Goal: Task Accomplishment & Management: Manage account settings

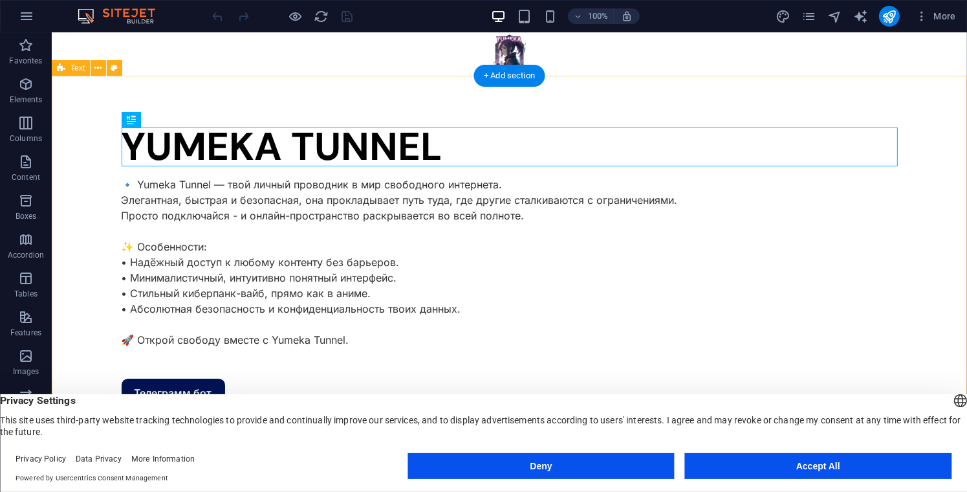
click at [547, 113] on div "YUMEKA TUNNEL 🔹 Yumeka Tunnel — твой личный проводник в мир свободного интернет…" at bounding box center [508, 267] width 915 height 383
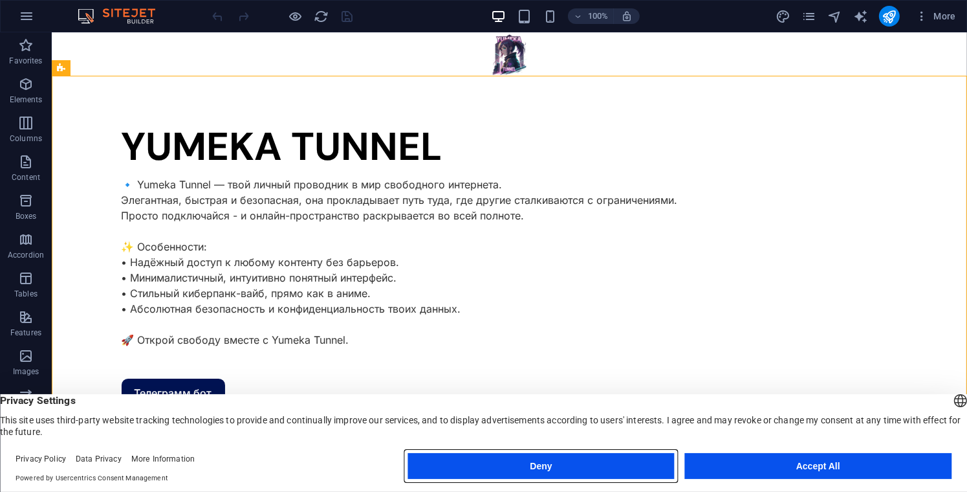
click at [576, 461] on button "Deny" at bounding box center [541, 466] width 266 height 26
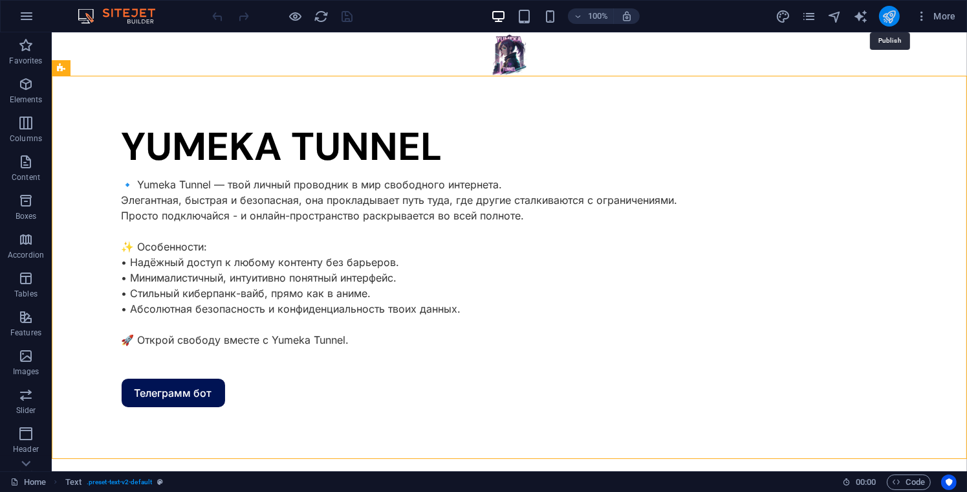
click at [892, 16] on icon "publish" at bounding box center [889, 16] width 15 height 15
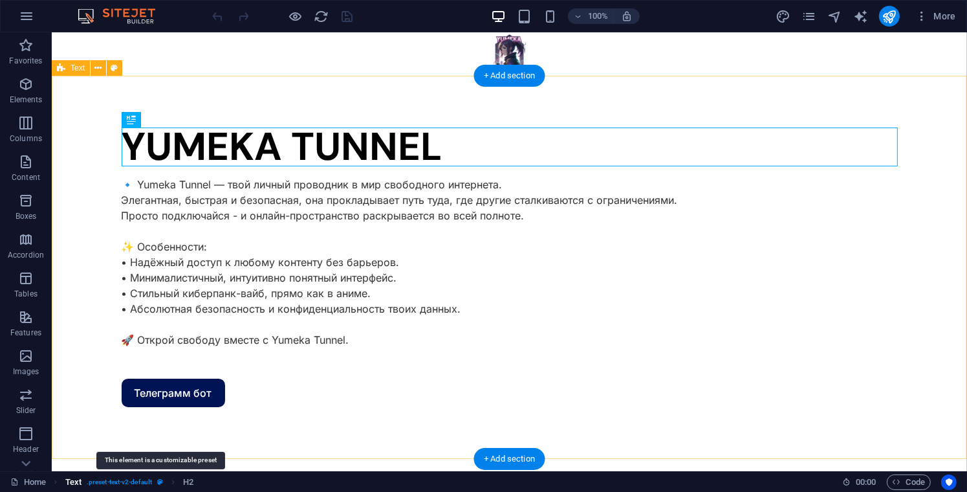
click at [161, 481] on icon "breadcrumb" at bounding box center [160, 481] width 6 height 7
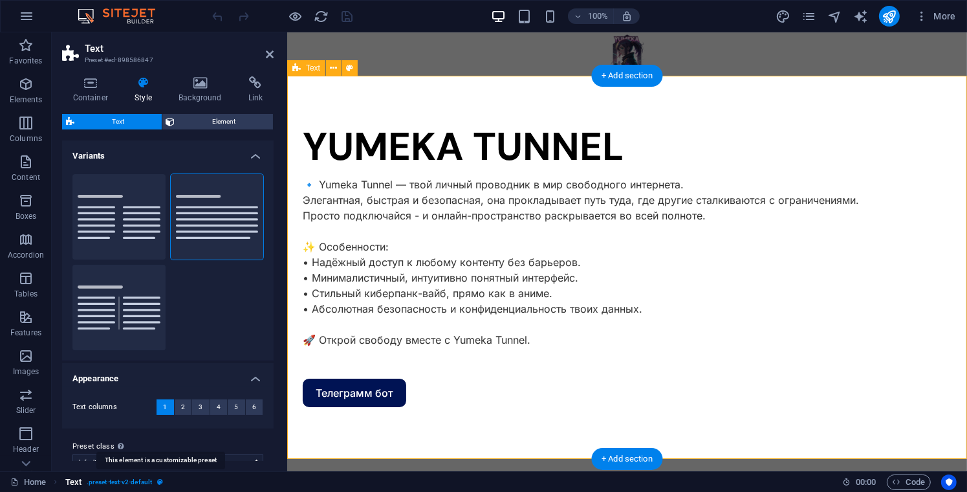
click at [161, 481] on icon "breadcrumb" at bounding box center [160, 481] width 6 height 7
click at [135, 484] on span ". preset-text-v2-default" at bounding box center [119, 482] width 65 height 16
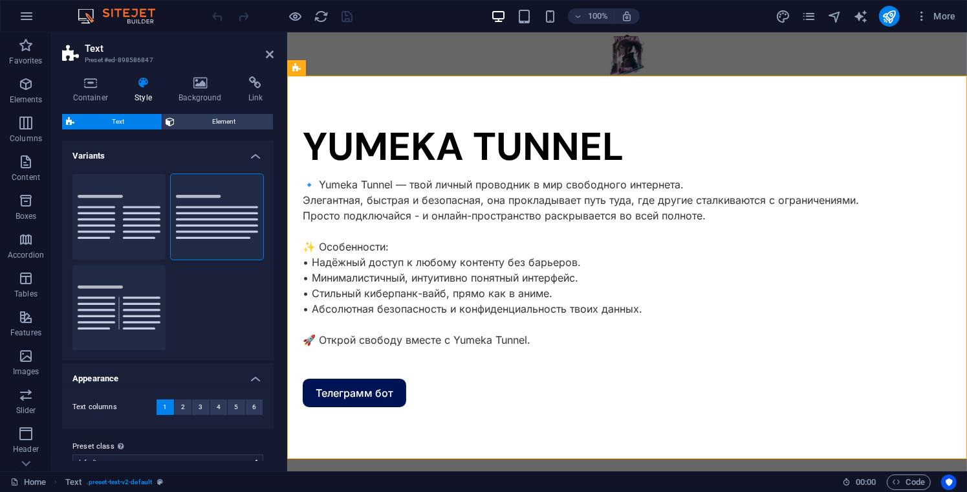
click at [274, 52] on aside "Text Preset #ed-898586847 Container Style Background Link Size Height Default p…" at bounding box center [169, 251] width 235 height 439
click at [266, 49] on icon at bounding box center [270, 54] width 8 height 10
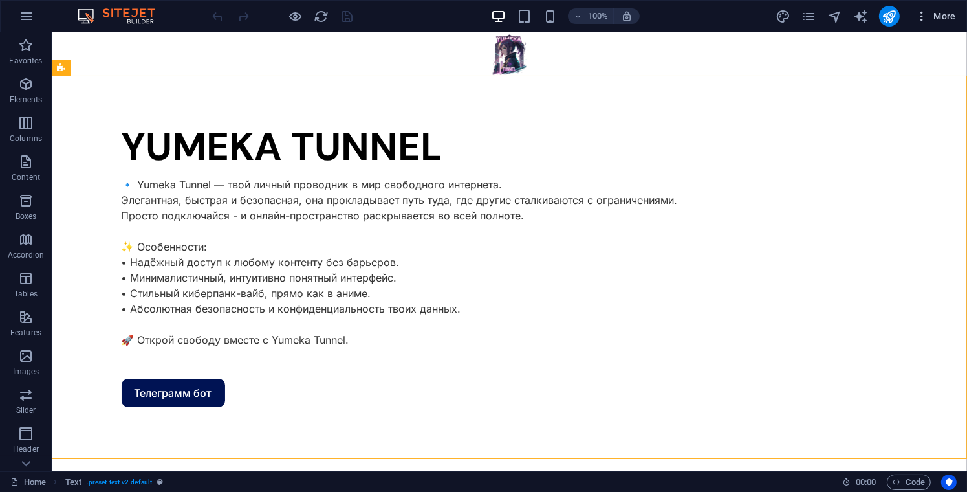
click at [924, 15] on icon "button" at bounding box center [921, 16] width 13 height 13
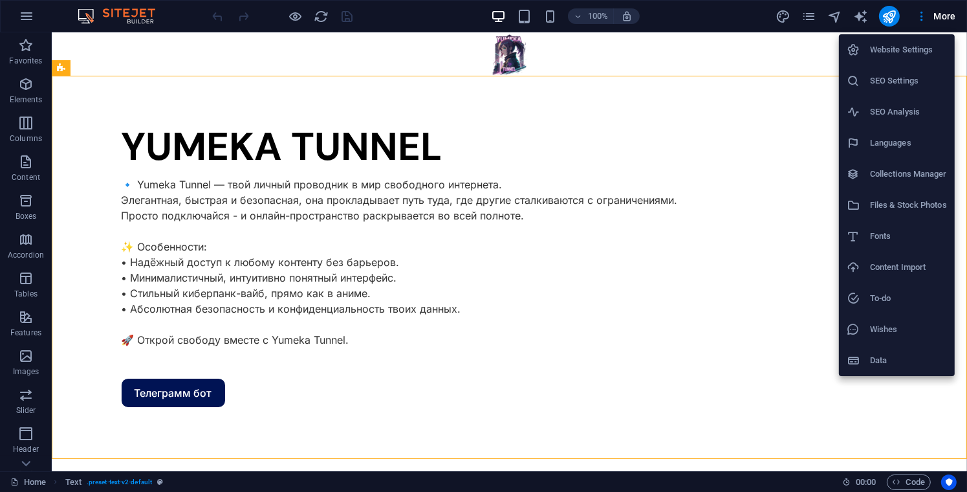
click at [919, 56] on h6 "Website Settings" at bounding box center [908, 50] width 77 height 16
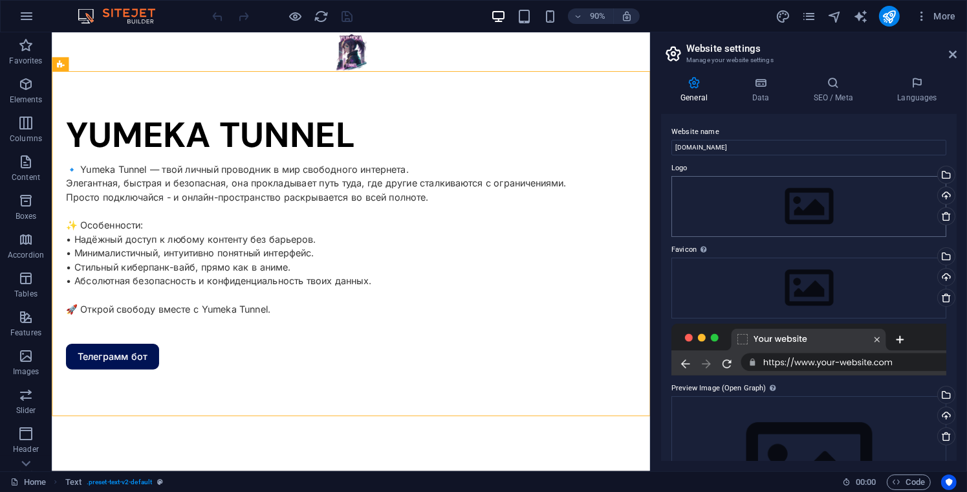
scroll to position [94, 0]
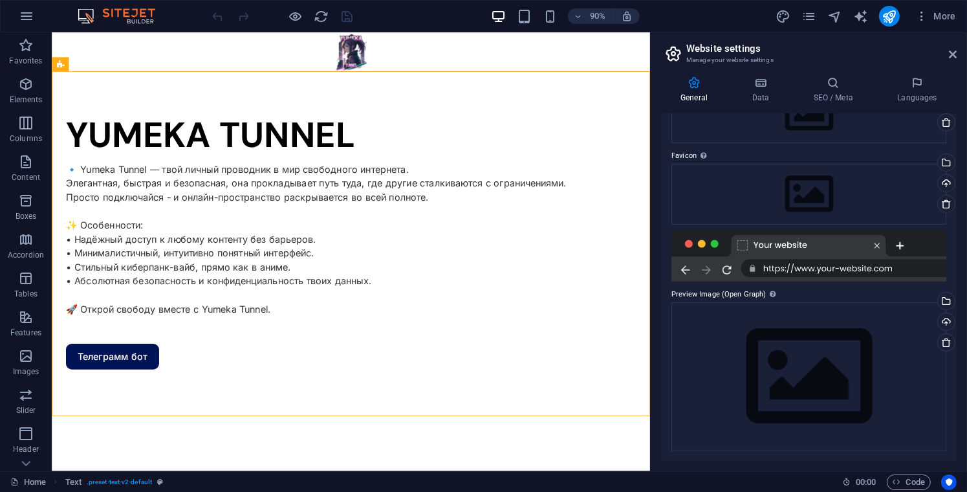
click at [812, 267] on div at bounding box center [808, 256] width 275 height 52
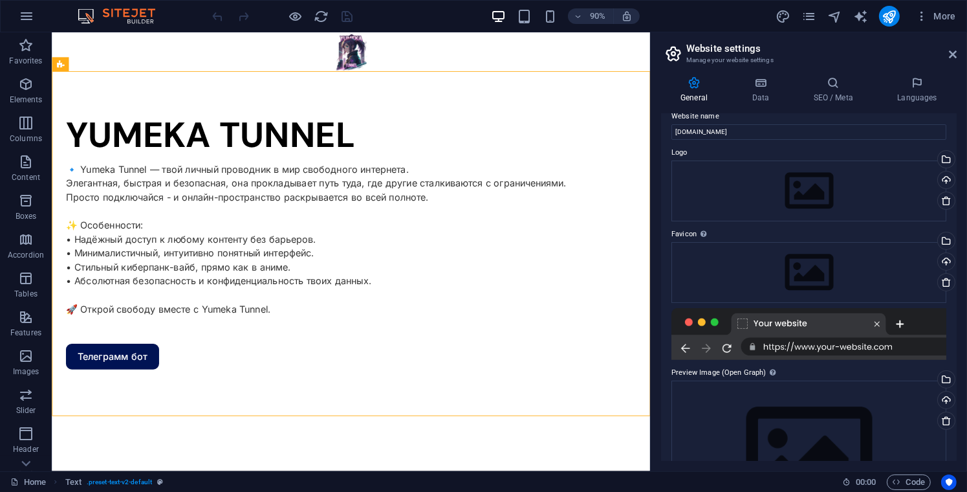
scroll to position [0, 0]
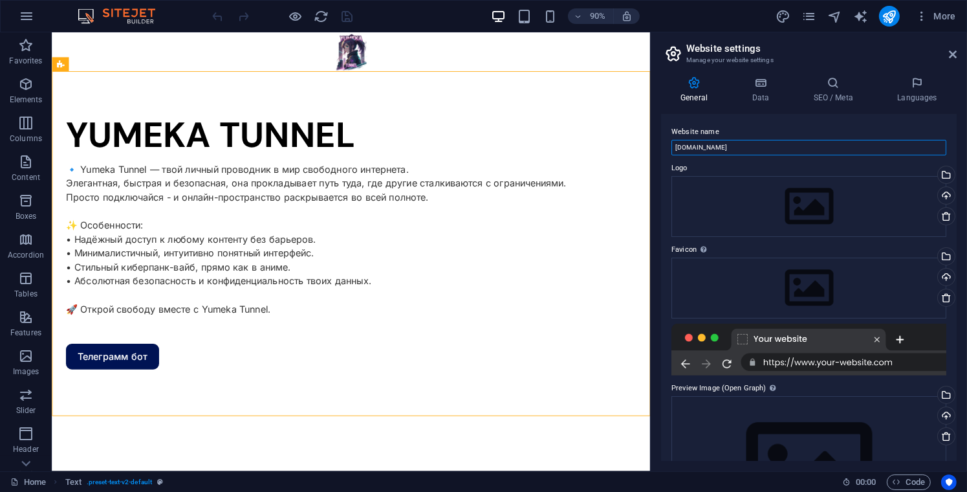
click at [735, 144] on input "[DOMAIN_NAME]" at bounding box center [808, 148] width 275 height 16
drag, startPoint x: 795, startPoint y: 177, endPoint x: 713, endPoint y: 158, distance: 83.6
click at [783, 142] on input "[DOMAIN_NAME]" at bounding box center [808, 148] width 275 height 16
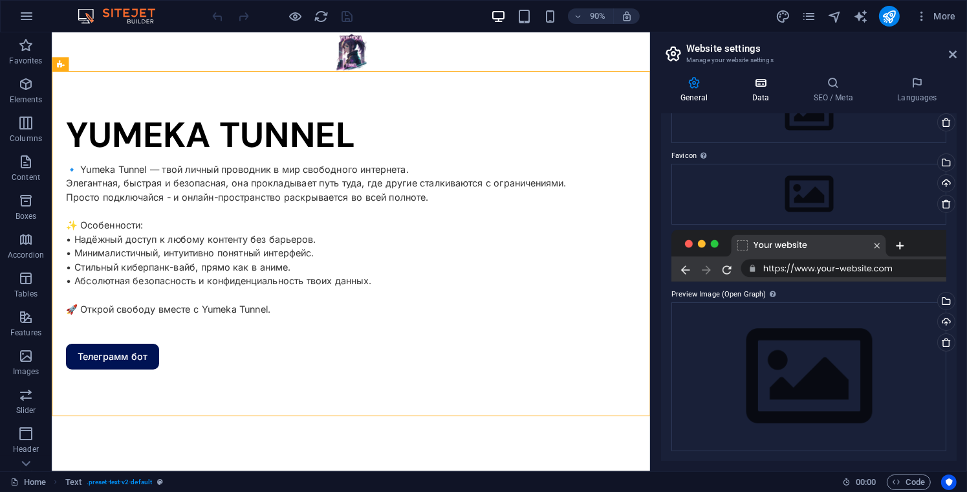
click at [766, 88] on icon at bounding box center [760, 82] width 56 height 13
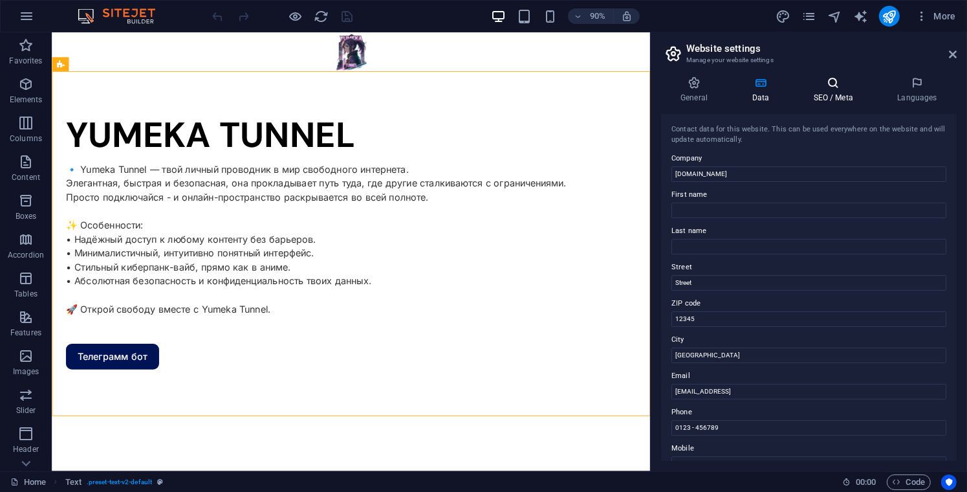
click at [827, 96] on h4 "SEO / Meta" at bounding box center [836, 89] width 84 height 27
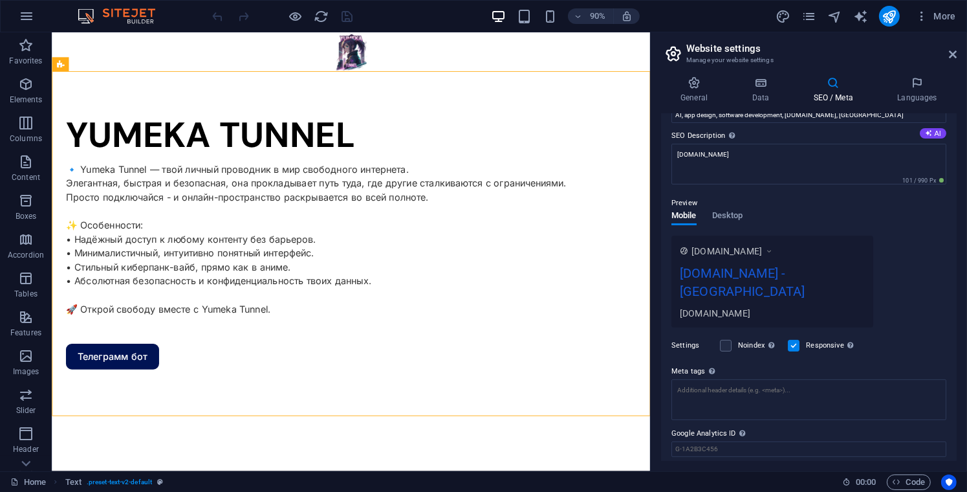
scroll to position [128, 0]
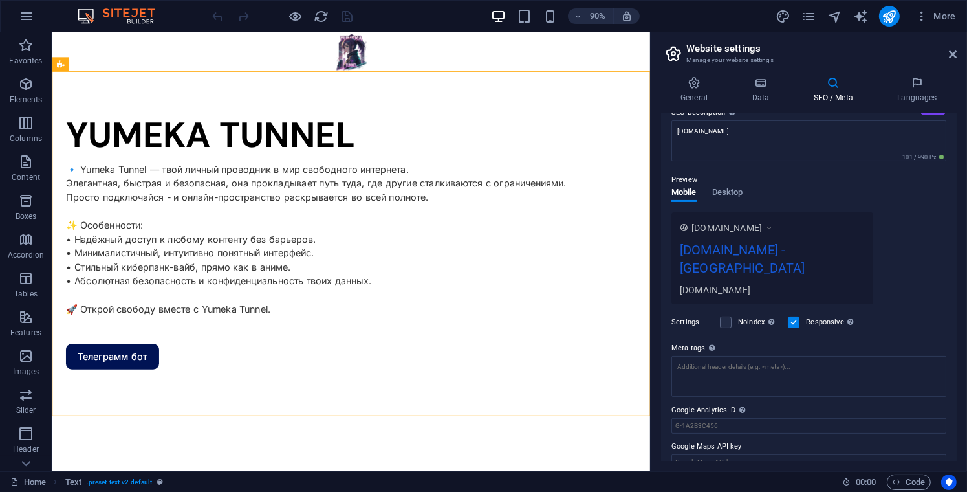
click at [762, 221] on span "[DOMAIN_NAME]" at bounding box center [726, 227] width 71 height 13
click at [762, 230] on span "[DOMAIN_NAME]" at bounding box center [726, 227] width 71 height 13
click at [939, 60] on header "Website settings Manage your website settings" at bounding box center [810, 49] width 293 height 34
click at [944, 54] on header "Website settings Manage your website settings" at bounding box center [810, 49] width 293 height 34
click at [950, 52] on icon at bounding box center [953, 54] width 8 height 10
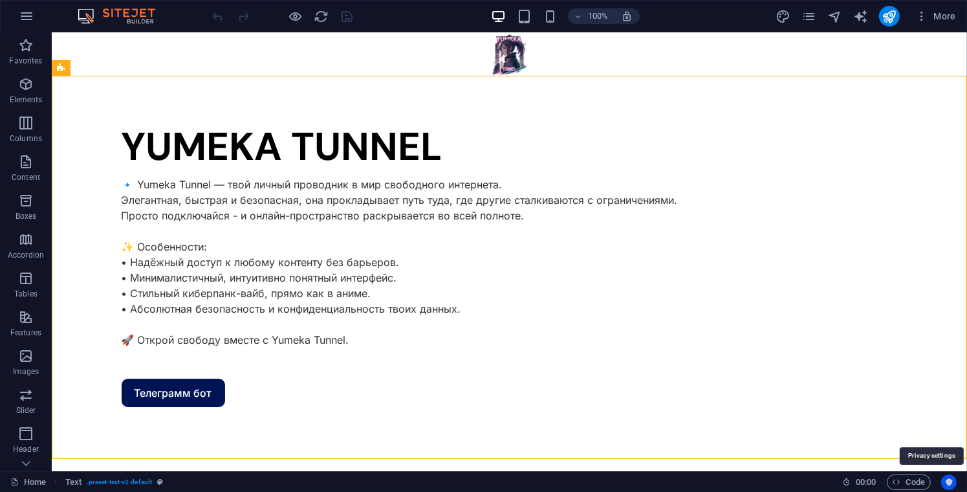
click at [951, 479] on icon "Usercentrics" at bounding box center [948, 481] width 9 height 9
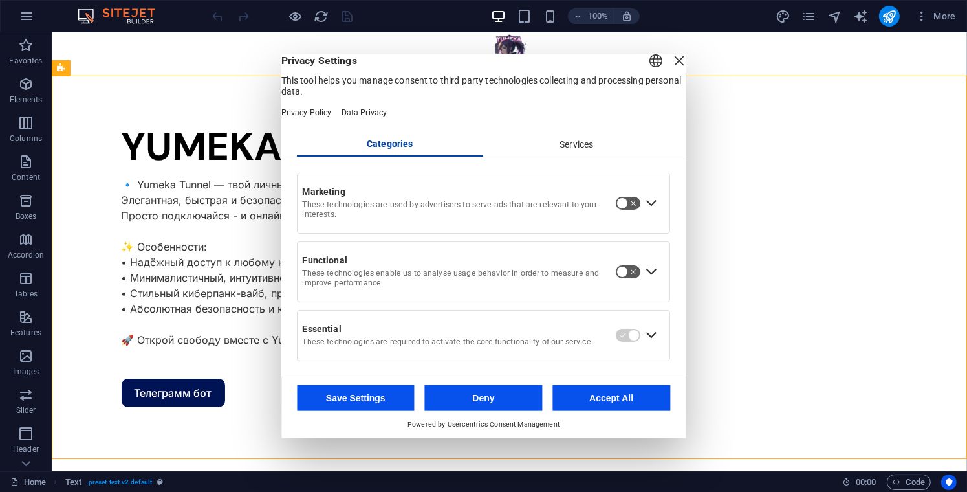
click at [630, 209] on button "button" at bounding box center [628, 202] width 26 height 14
click at [629, 268] on div "Functional These technologies enable us to analyse usage behavior in order to m…" at bounding box center [484, 271] width 372 height 60
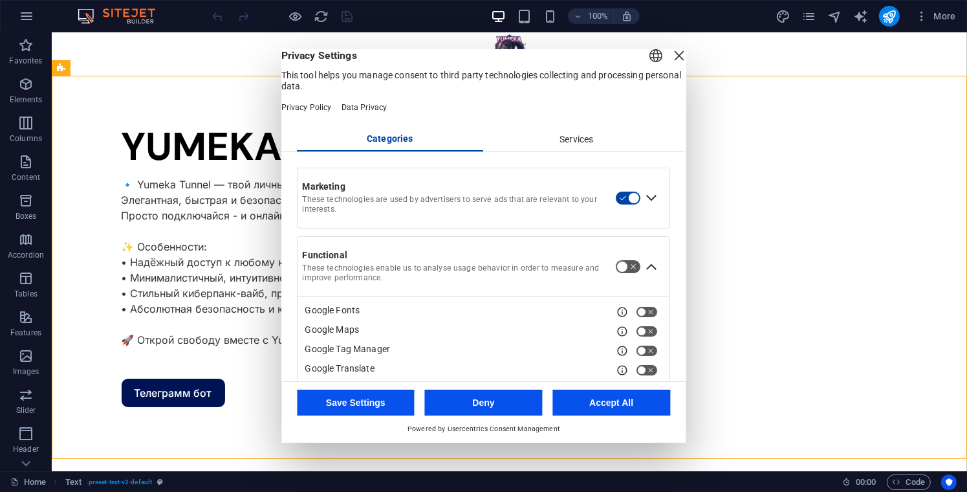
click at [616, 274] on button "button" at bounding box center [628, 266] width 26 height 14
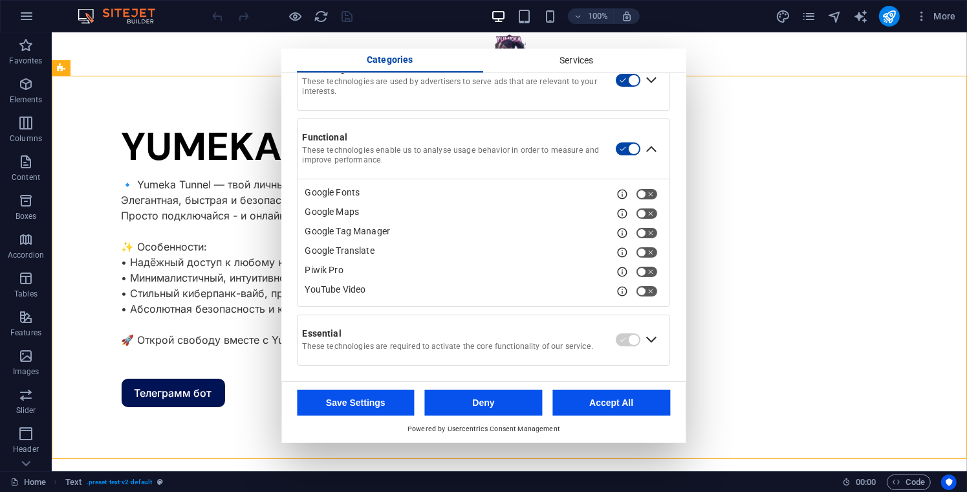
scroll to position [0, 0]
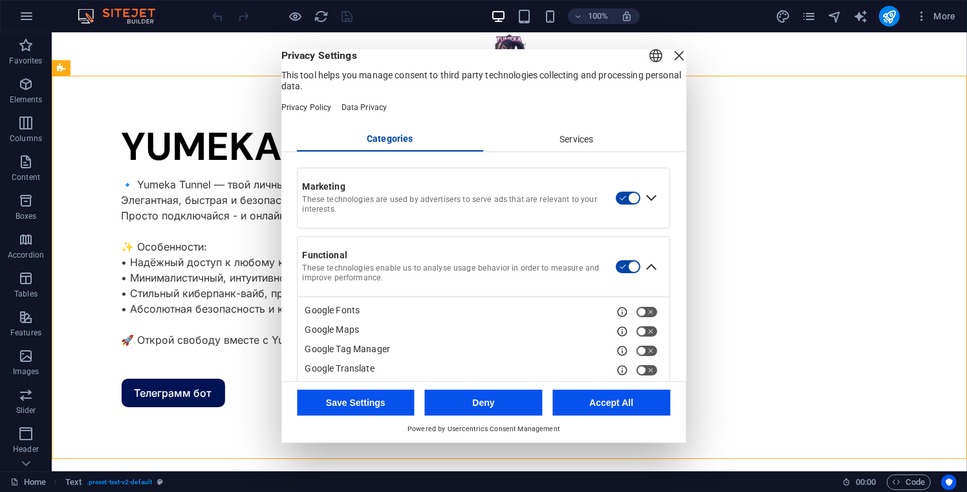
click at [579, 151] on div "Services" at bounding box center [577, 140] width 187 height 22
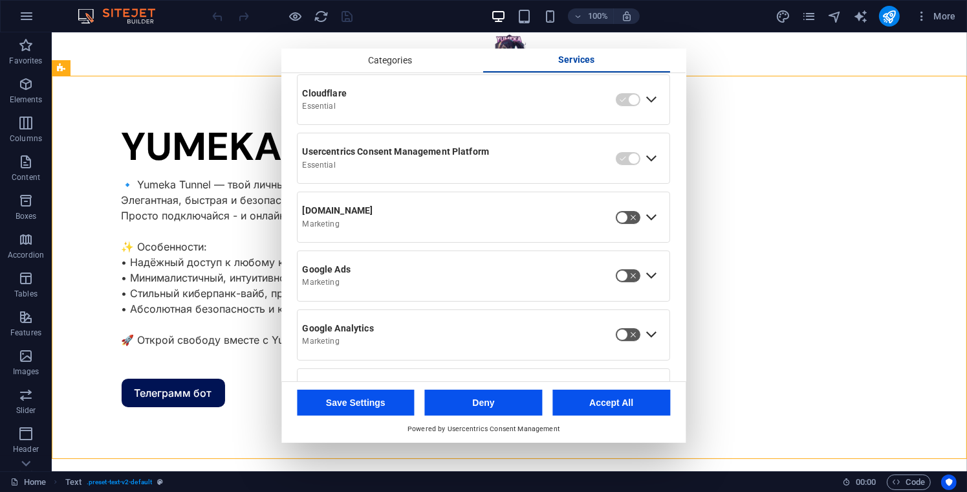
scroll to position [93, 0]
click at [626, 224] on button "button" at bounding box center [628, 217] width 26 height 14
click at [620, 283] on button "button" at bounding box center [628, 275] width 26 height 14
click at [607, 352] on div "Google Analytics Marketing" at bounding box center [457, 335] width 318 height 34
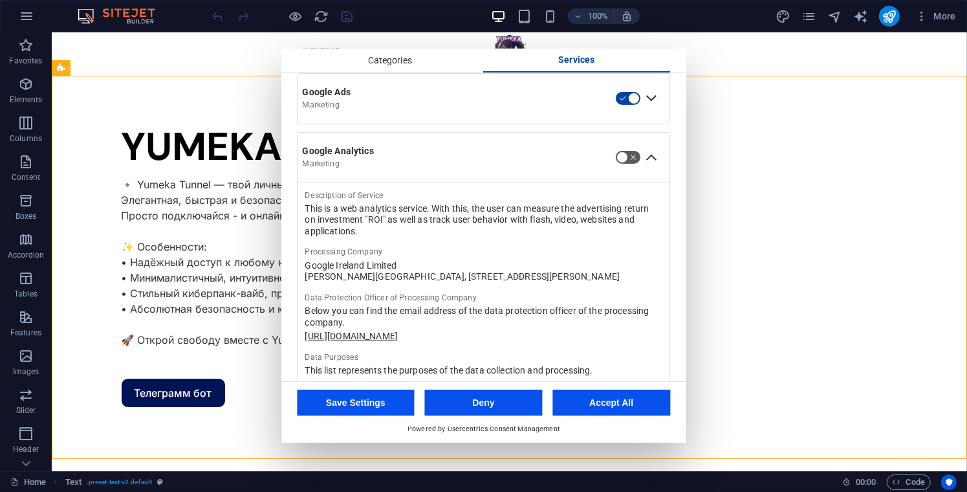
scroll to position [285, 0]
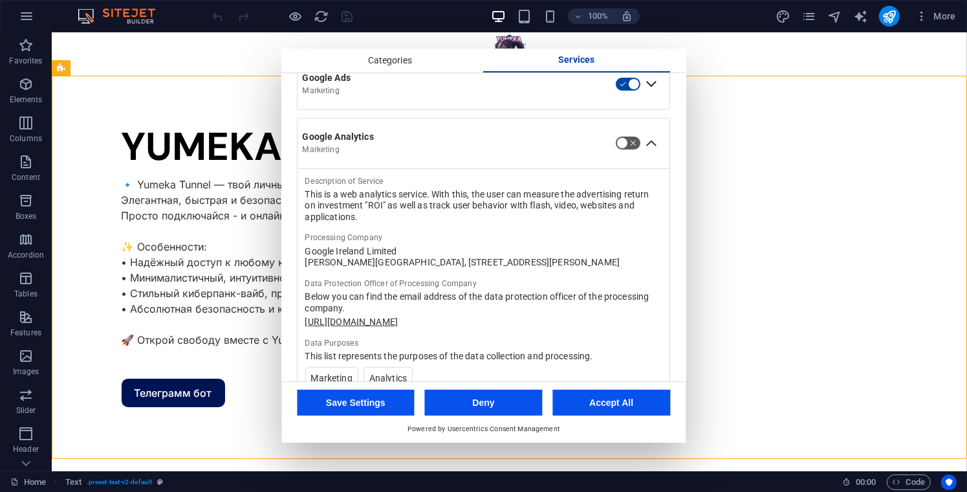
click at [628, 150] on button "button" at bounding box center [628, 143] width 26 height 14
click at [620, 396] on button "Accept All" at bounding box center [611, 402] width 118 height 26
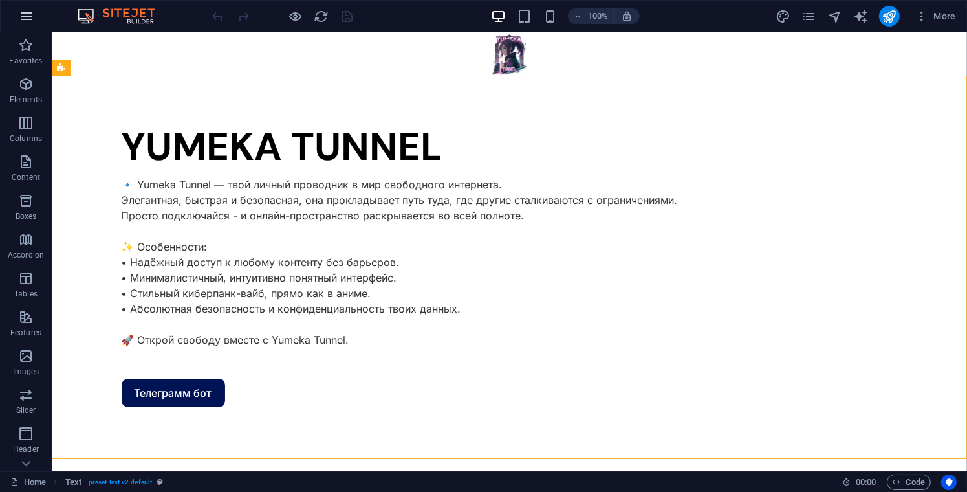
click at [32, 7] on button "button" at bounding box center [26, 16] width 31 height 31
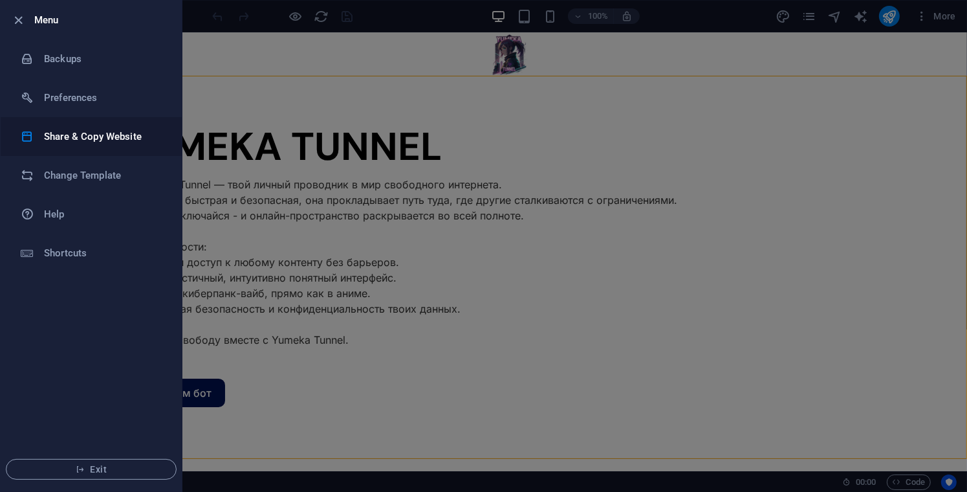
click at [76, 133] on h6 "Share & Copy Website" at bounding box center [104, 137] width 120 height 16
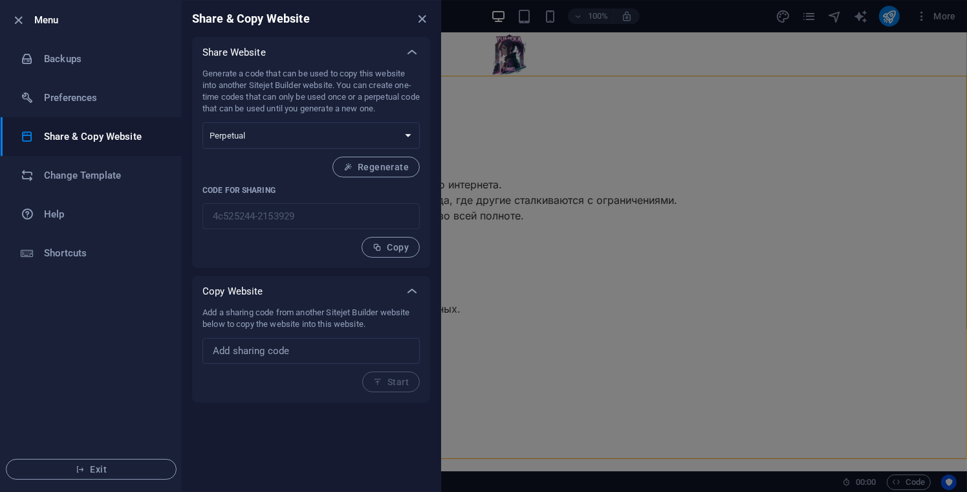
click at [250, 75] on p "Generate a code that can be used to copy this website into another Sitejet Buil…" at bounding box center [310, 91] width 217 height 47
click at [113, 96] on h6 "Preferences" at bounding box center [104, 98] width 120 height 16
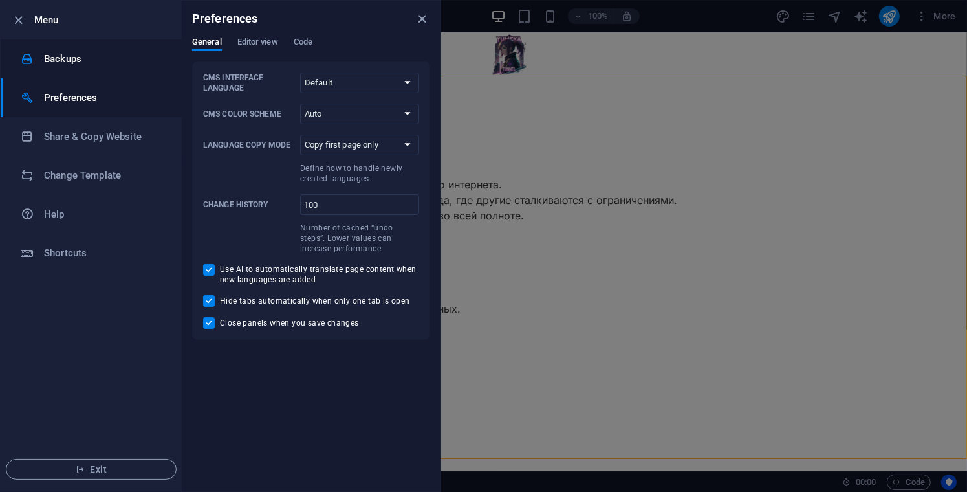
click at [101, 61] on h6 "Backups" at bounding box center [104, 59] width 120 height 16
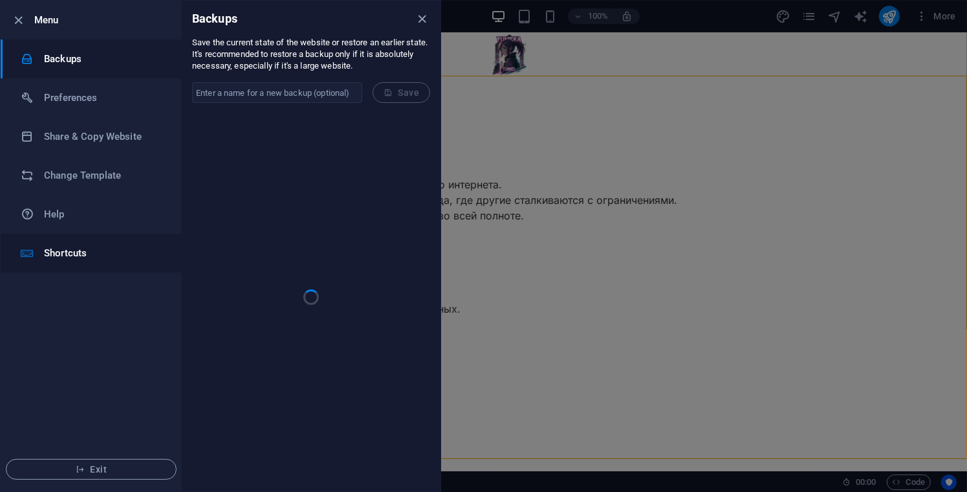
click at [103, 241] on li "Shortcuts" at bounding box center [91, 253] width 181 height 39
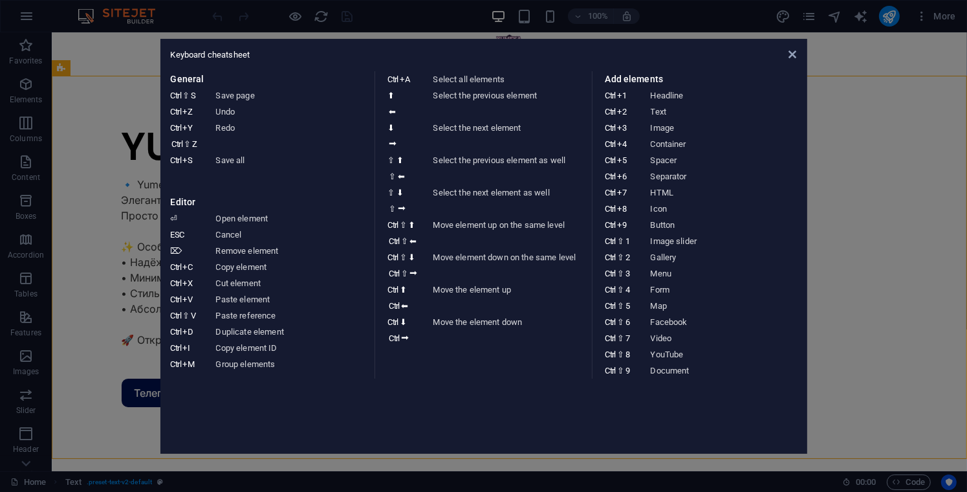
click at [543, 131] on dd "Select the next element" at bounding box center [509, 136] width 153 height 32
click at [783, 61] on div "Keyboard cheatsheet General Ctrl ⇧ S Save page Ctrl Z Undo Ctrl Y Ctrl ⇧ Z Redo…" at bounding box center [483, 246] width 647 height 415
click at [792, 49] on icon at bounding box center [792, 54] width 8 height 10
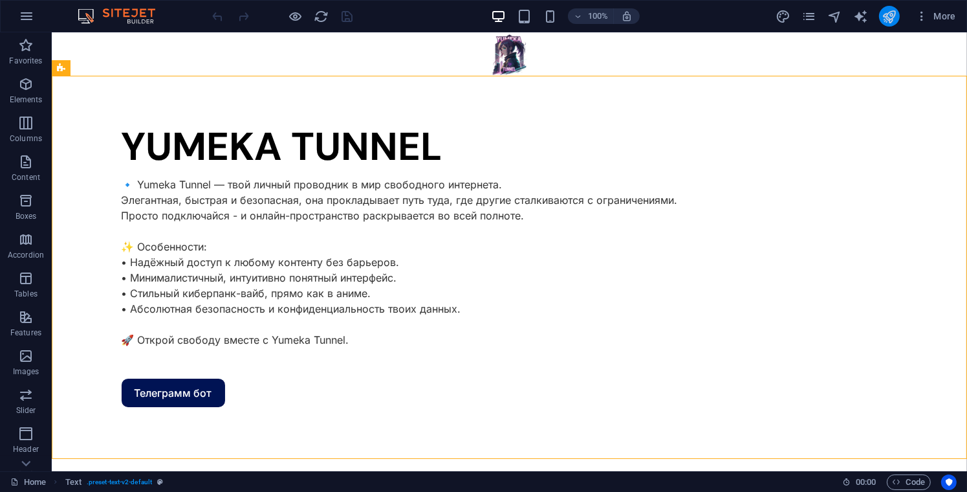
click at [891, 24] on button "publish" at bounding box center [889, 16] width 21 height 21
